Goal: Task Accomplishment & Management: Use online tool/utility

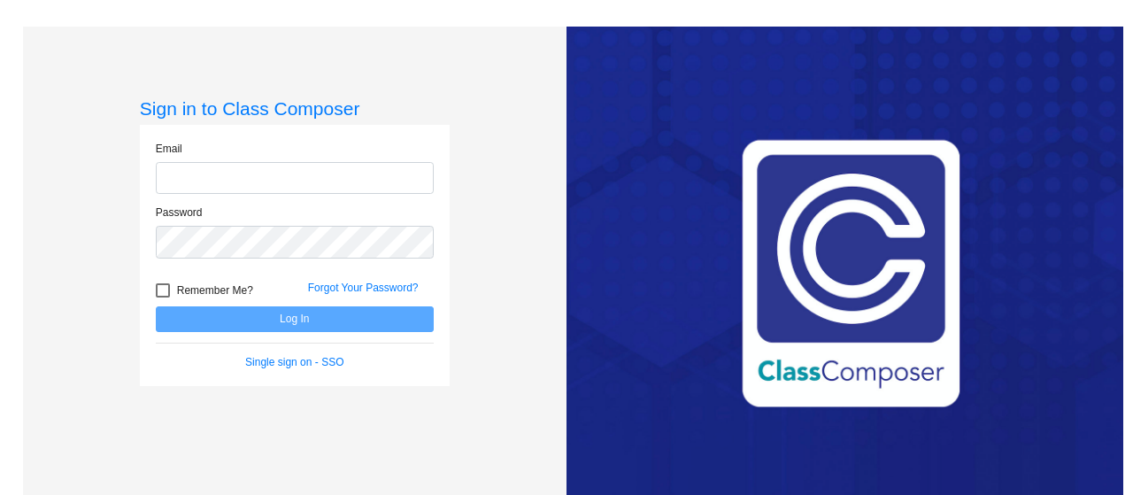
click at [223, 178] on input "email" at bounding box center [295, 178] width 278 height 33
type input "[EMAIL_ADDRESS][DOMAIN_NAME]"
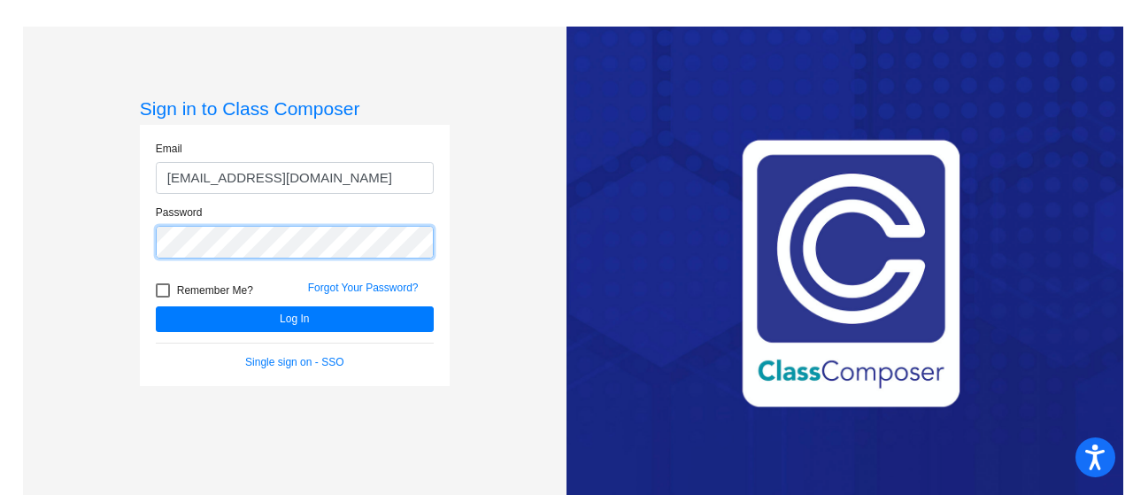
click at [156, 306] on button "Log In" at bounding box center [295, 319] width 278 height 26
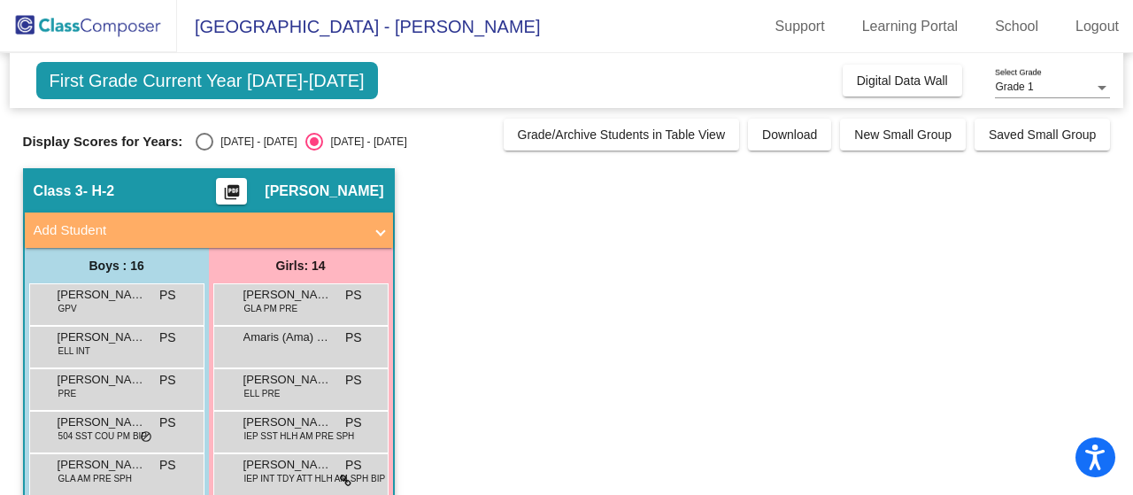
click at [205, 135] on div "Select an option" at bounding box center [205, 142] width 18 height 18
click at [205, 151] on input "[DATE] - [DATE]" at bounding box center [204, 151] width 1 height 1
radio input "true"
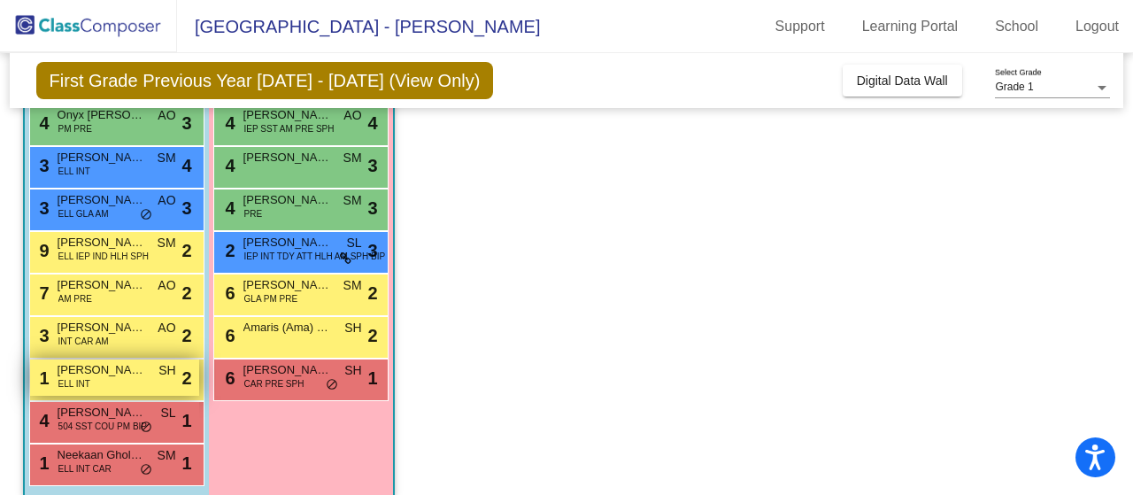
scroll to position [496, 0]
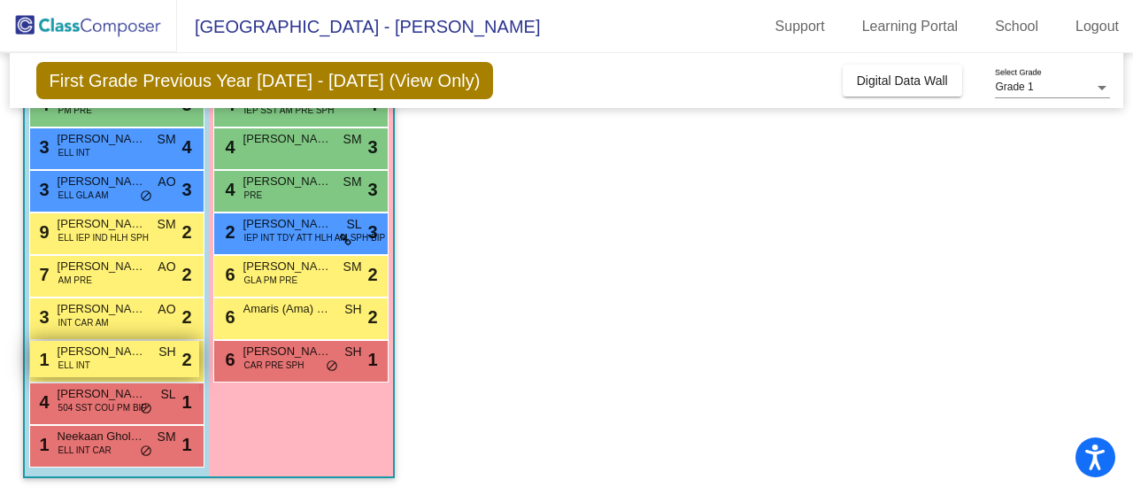
click at [107, 359] on div "1 [PERSON_NAME] ELL INT SH lock do_not_disturb_alt 2" at bounding box center [114, 359] width 169 height 36
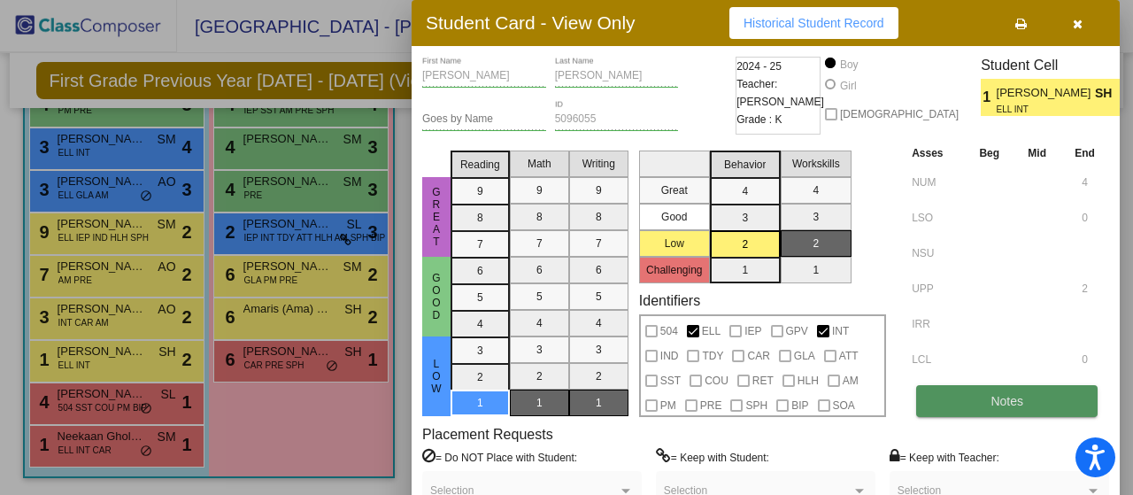
click at [964, 393] on button "Notes" at bounding box center [1008, 401] width 182 height 32
